Goal: Navigation & Orientation: Go to known website

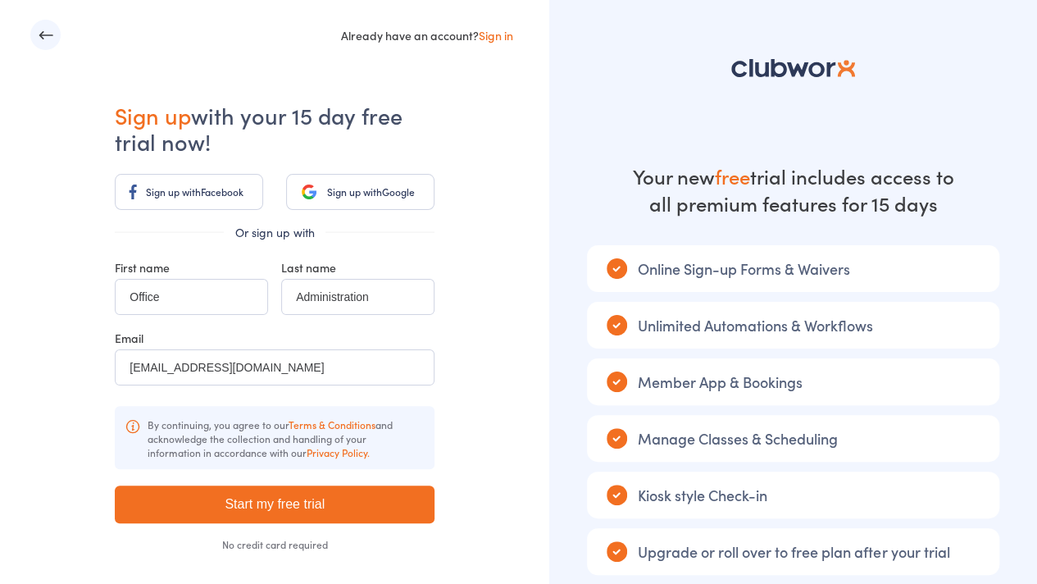
click at [499, 29] on link "Sign in" at bounding box center [495, 35] width 34 height 16
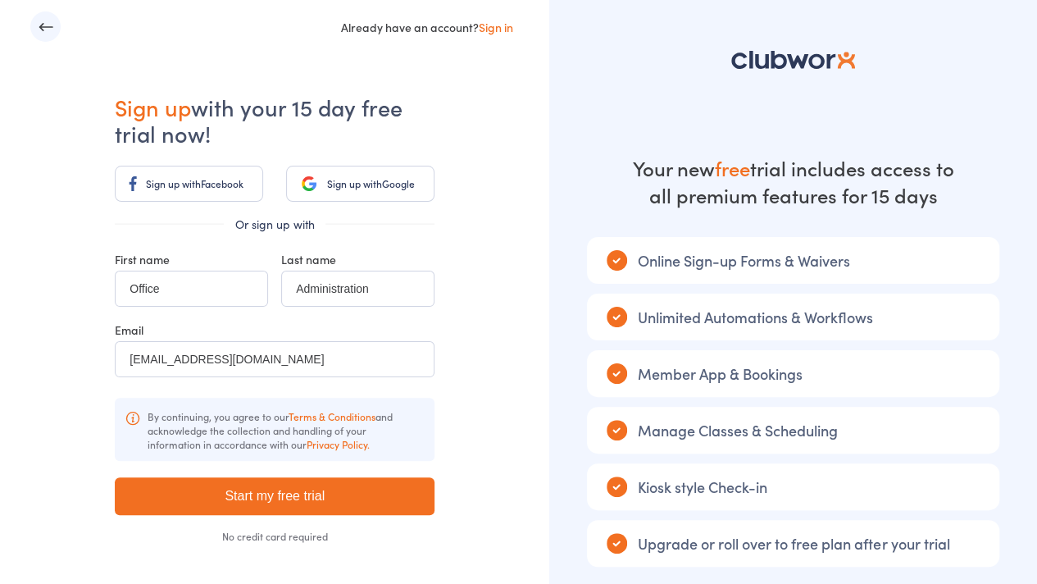
scroll to position [10, 0]
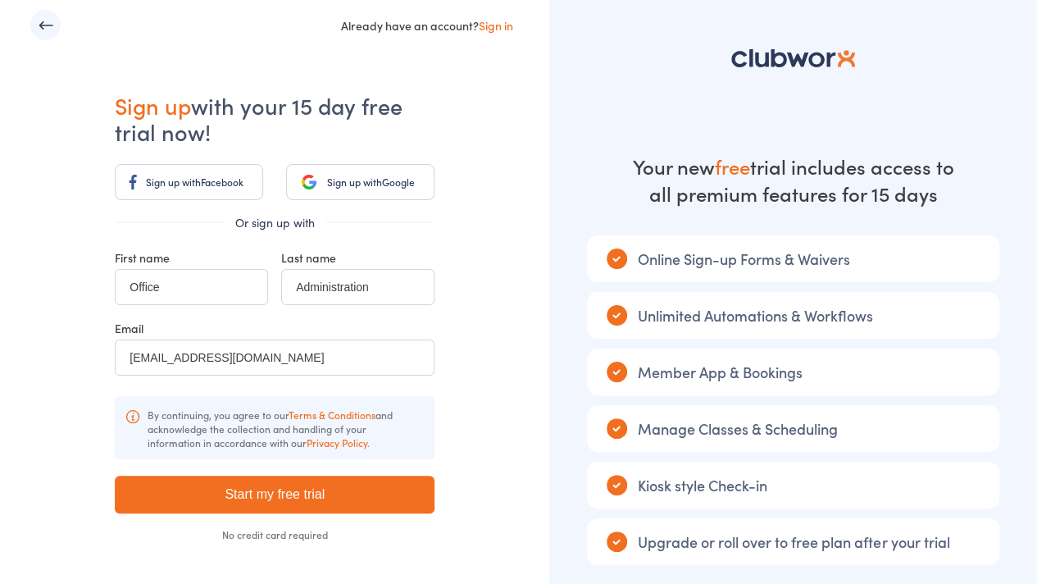
click at [46, 25] on icon "button" at bounding box center [46, 24] width 14 height 8
